Goal: Information Seeking & Learning: Check status

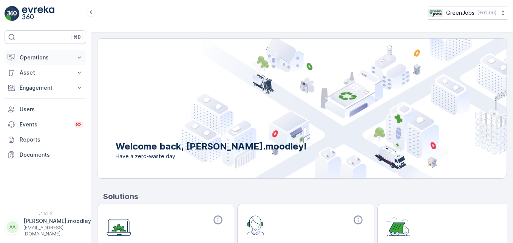
click at [78, 59] on icon at bounding box center [80, 58] width 8 height 8
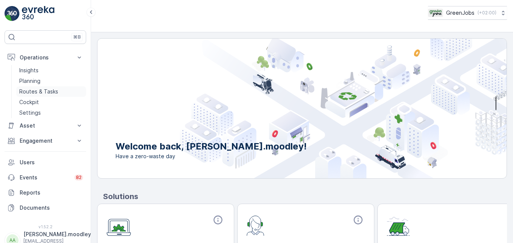
click at [51, 91] on p "Routes & Tasks" at bounding box center [38, 92] width 39 height 8
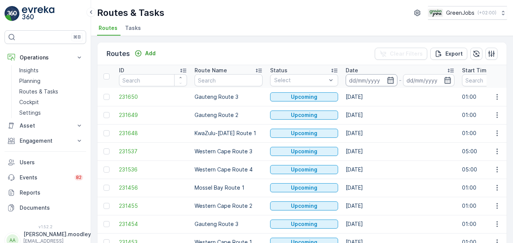
click at [359, 81] on input at bounding box center [372, 80] width 52 height 12
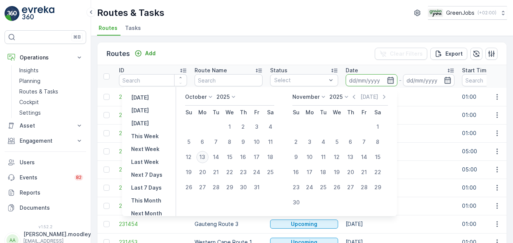
click at [207, 155] on div "13" at bounding box center [203, 157] width 12 height 12
type input "[DATE]"
click at [207, 155] on div "13" at bounding box center [203, 157] width 12 height 12
type input "[DATE]"
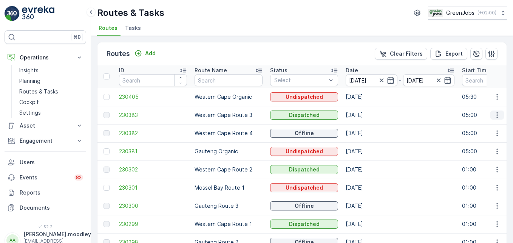
click at [367, 117] on icon "button" at bounding box center [497, 115] width 1 height 6
click at [367, 126] on span "See More Details" at bounding box center [480, 126] width 44 height 8
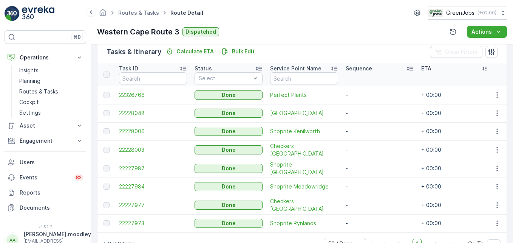
scroll to position [174, 0]
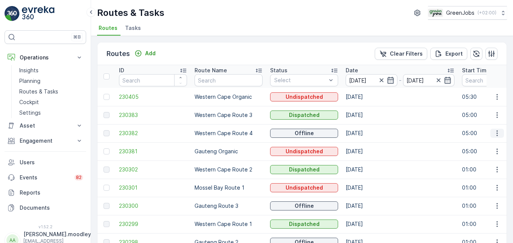
click at [367, 135] on icon "button" at bounding box center [497, 133] width 1 height 6
click at [367, 144] on span "See More Details" at bounding box center [480, 145] width 44 height 8
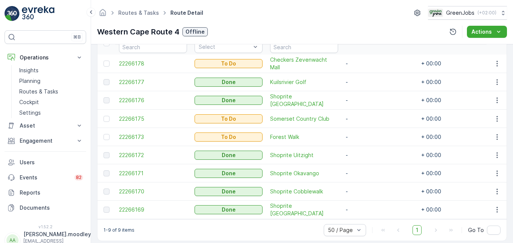
scroll to position [229, 0]
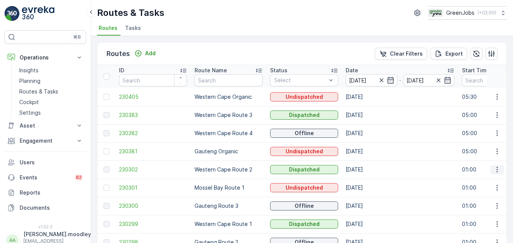
click at [367, 169] on icon "button" at bounding box center [498, 170] width 8 height 8
click at [367, 179] on span "See More Details" at bounding box center [480, 181] width 44 height 8
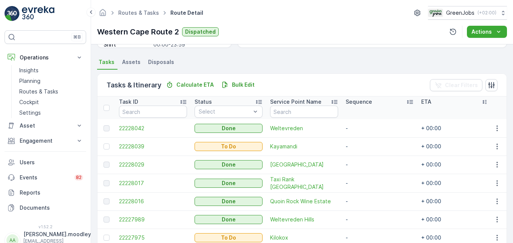
scroll to position [116, 0]
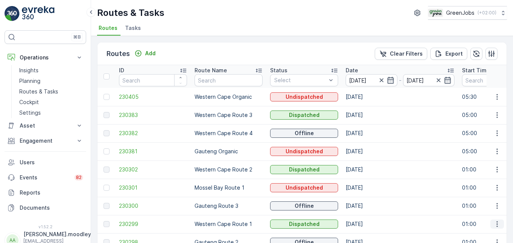
click at [367, 223] on icon "button" at bounding box center [498, 224] width 8 height 8
click at [367, 191] on span "See More Details" at bounding box center [480, 191] width 44 height 8
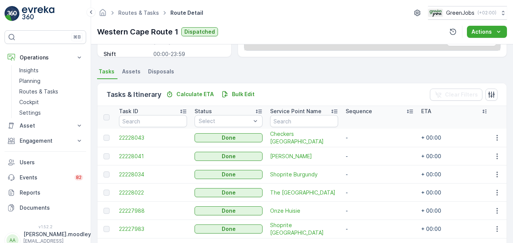
scroll to position [134, 0]
